Goal: Navigation & Orientation: Go to known website

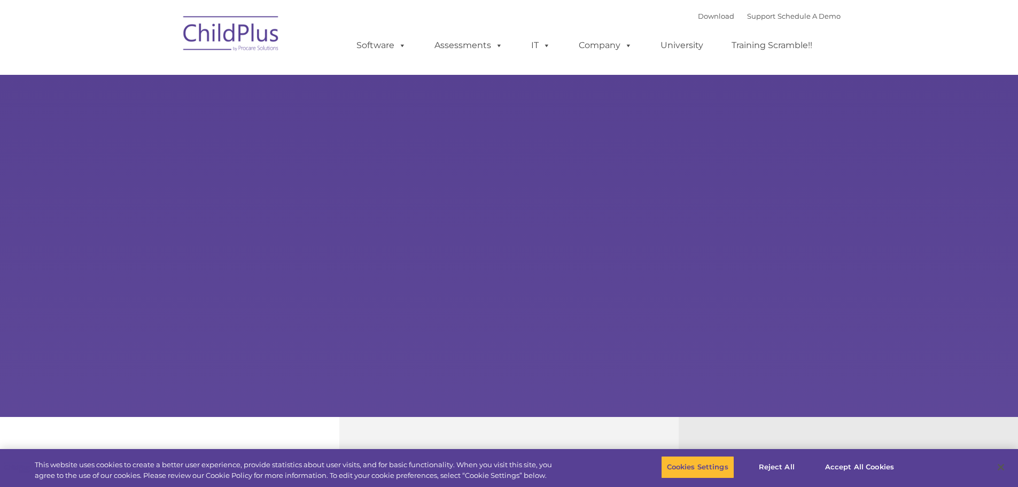
select select "MEDIUM"
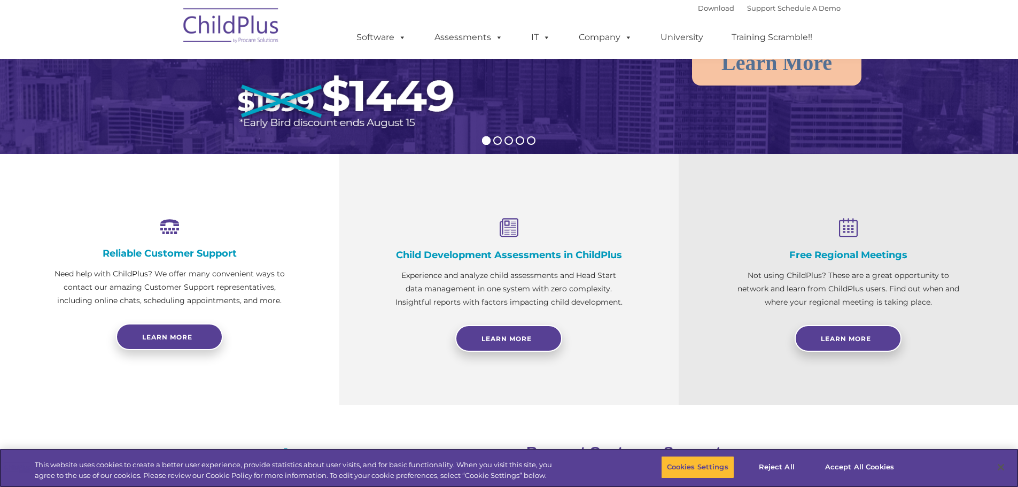
scroll to position [343, 0]
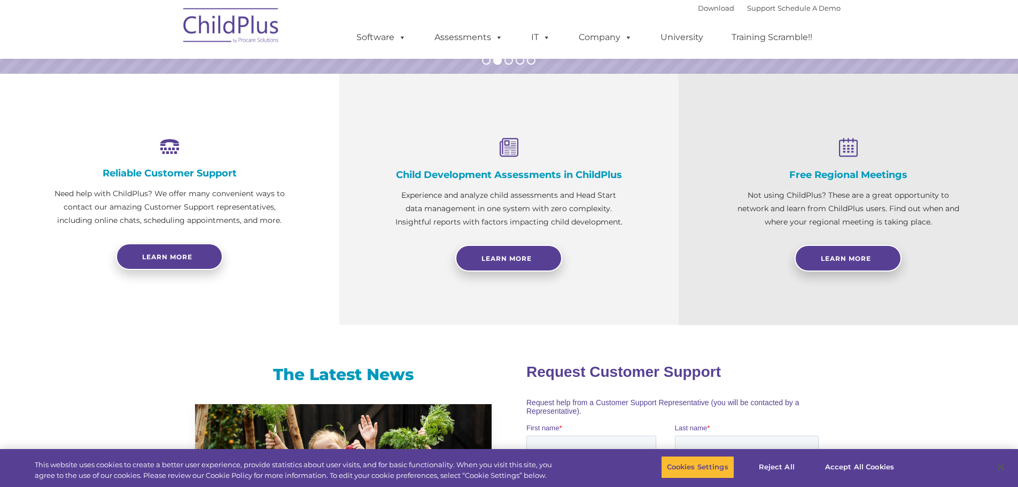
drag, startPoint x: 885, startPoint y: 2, endPoint x: 277, endPoint y: 97, distance: 615.8
click at [277, 97] on div "Reliable Customer Support Need help with ChildPlus? We offer many convenient wa…" at bounding box center [169, 199] width 339 height 251
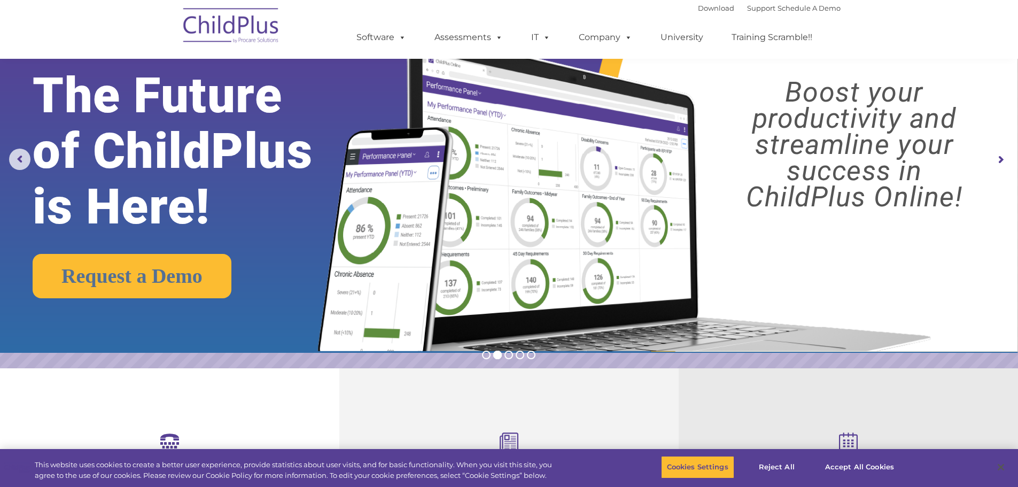
scroll to position [44, 0]
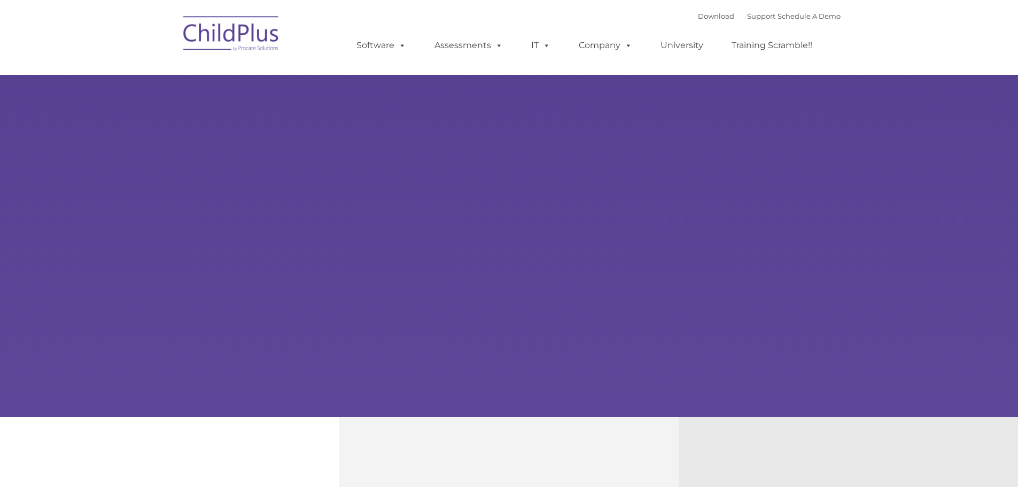
type input ""
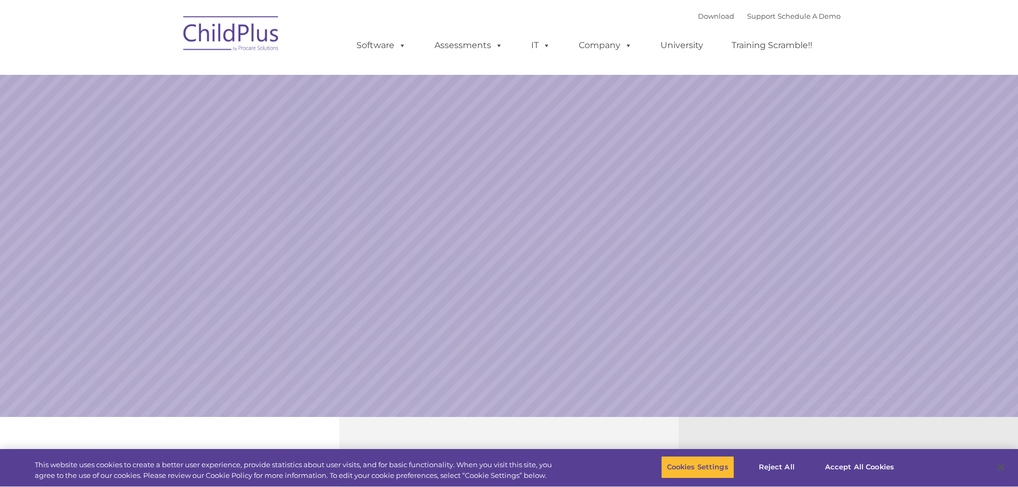
select select "MEDIUM"
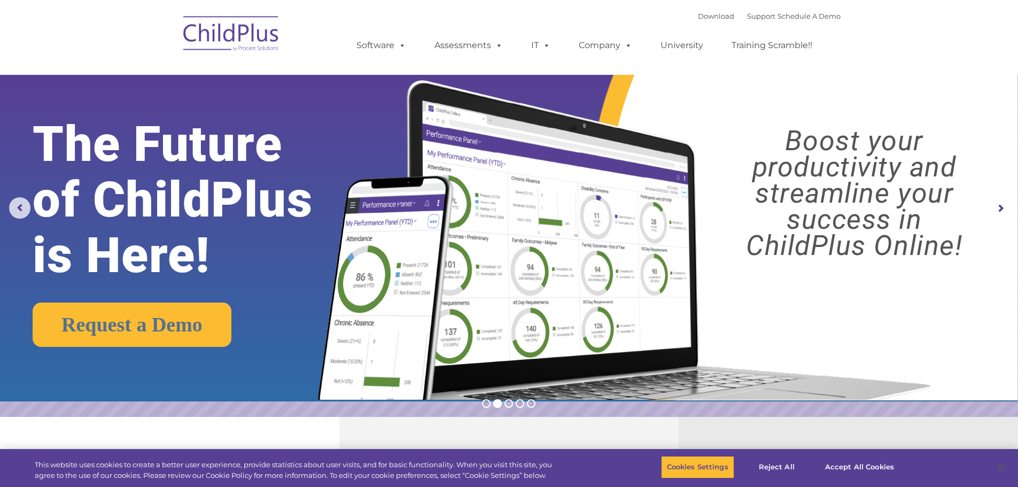
click at [241, 35] on img at bounding box center [231, 35] width 107 height 53
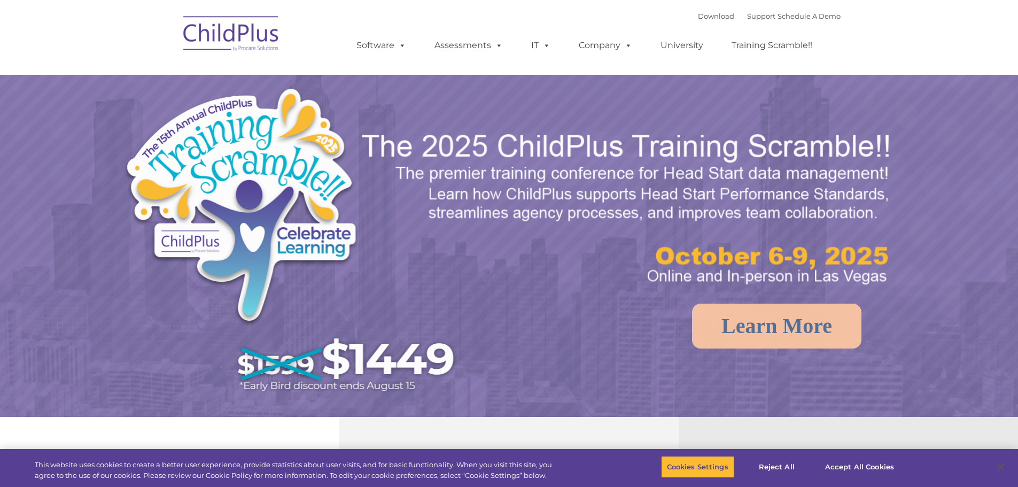
select select "MEDIUM"
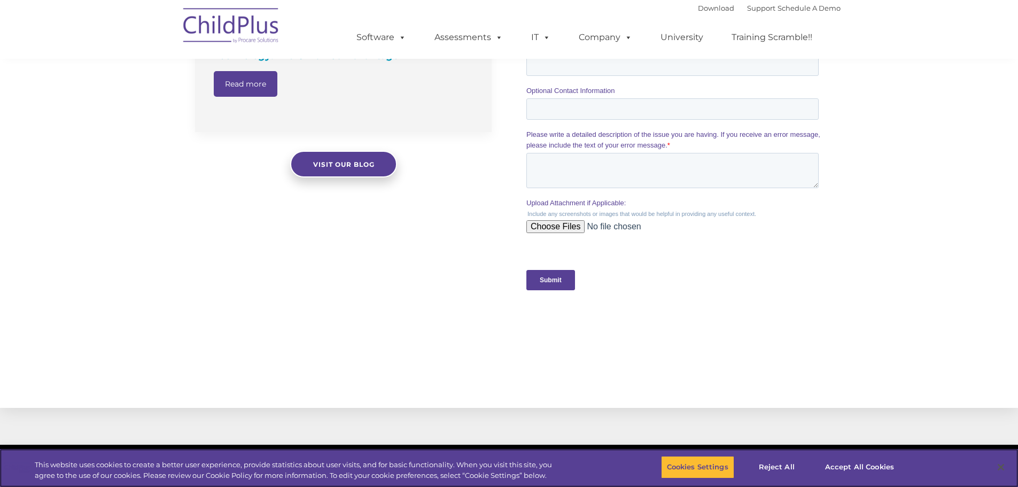
scroll to position [902, 0]
